Goal: Task Accomplishment & Management: Manage account settings

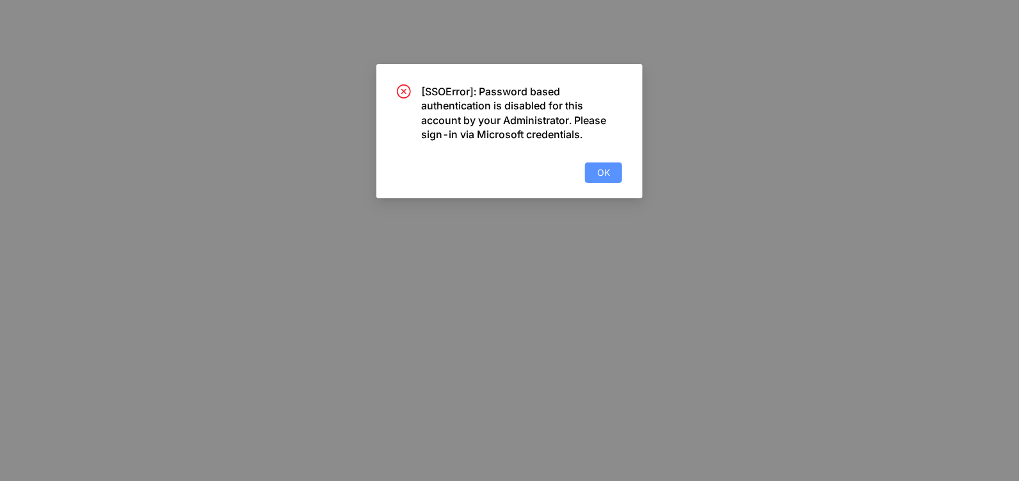
click at [600, 171] on span "OK" at bounding box center [603, 173] width 13 height 14
click at [609, 170] on span "OK" at bounding box center [603, 173] width 13 height 14
